Goal: Information Seeking & Learning: Learn about a topic

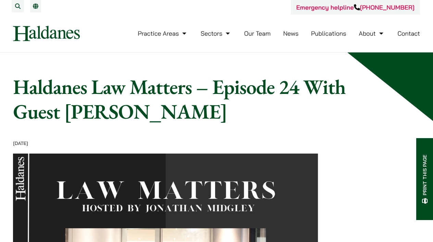
click at [296, 32] on link "News" at bounding box center [291, 33] width 15 height 8
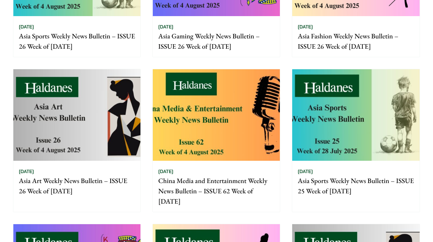
scroll to position [189, 0]
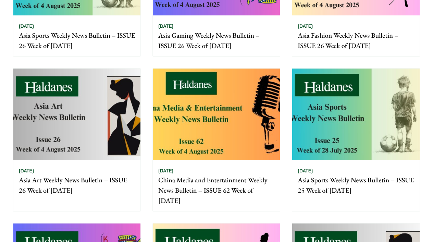
click at [211, 180] on p "China Media and Entertainment Weekly News Bulletin – ISSUE 62 Week of [DATE]" at bounding box center [216, 190] width 116 height 31
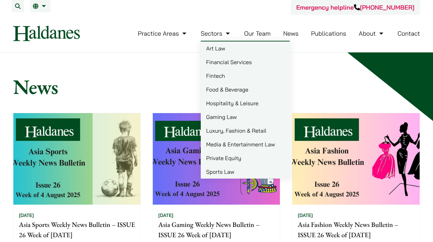
scroll to position [0, 0]
click at [259, 32] on link "Our Team" at bounding box center [257, 33] width 26 height 8
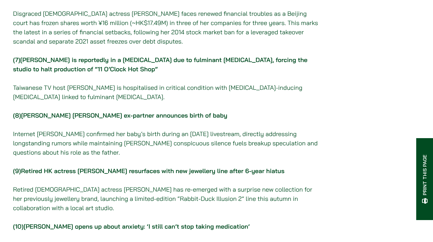
scroll to position [482, 0]
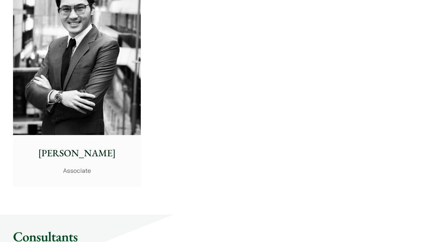
scroll to position [2954, 0]
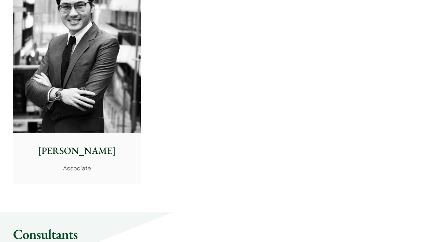
click at [80, 87] on img at bounding box center [77, 53] width 128 height 160
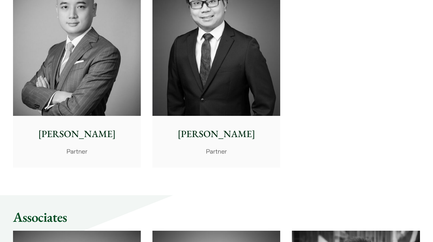
scroll to position [1589, 0]
